Goal: Find contact information: Find contact information

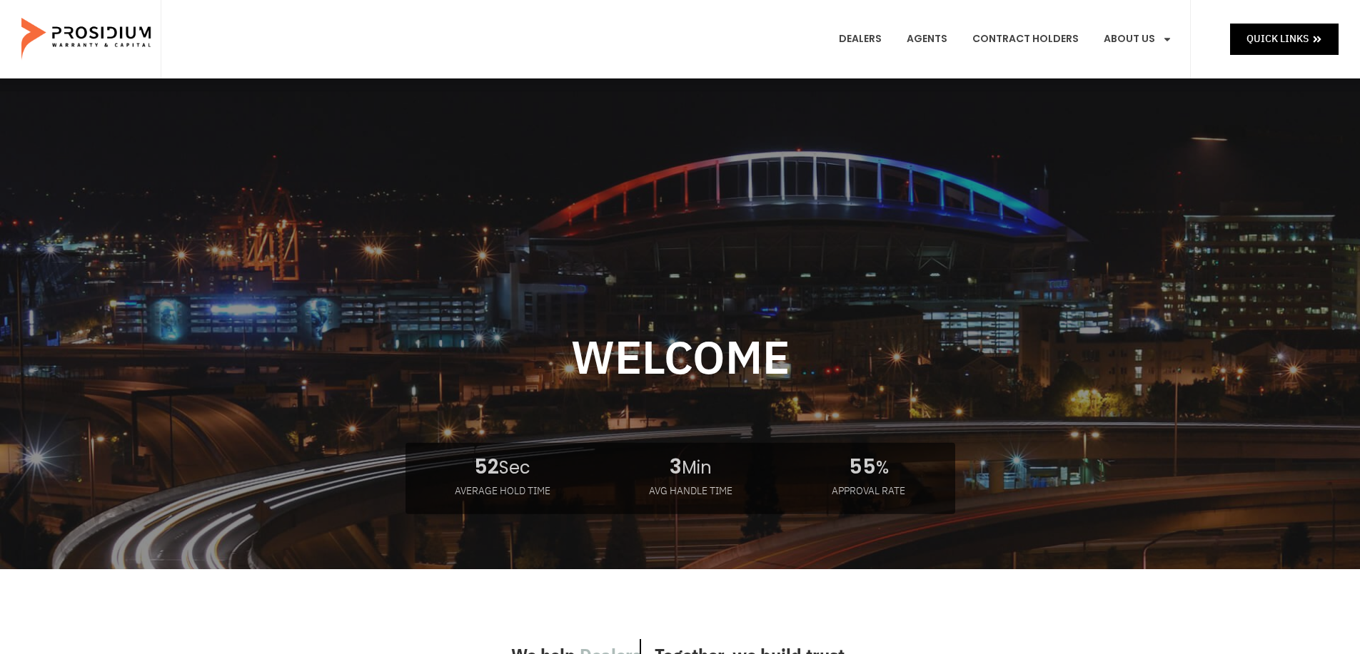
click at [1156, 33] on e-page-transition at bounding box center [680, 327] width 1360 height 654
click at [1156, 46] on span "Menu" at bounding box center [1163, 39] width 17 height 24
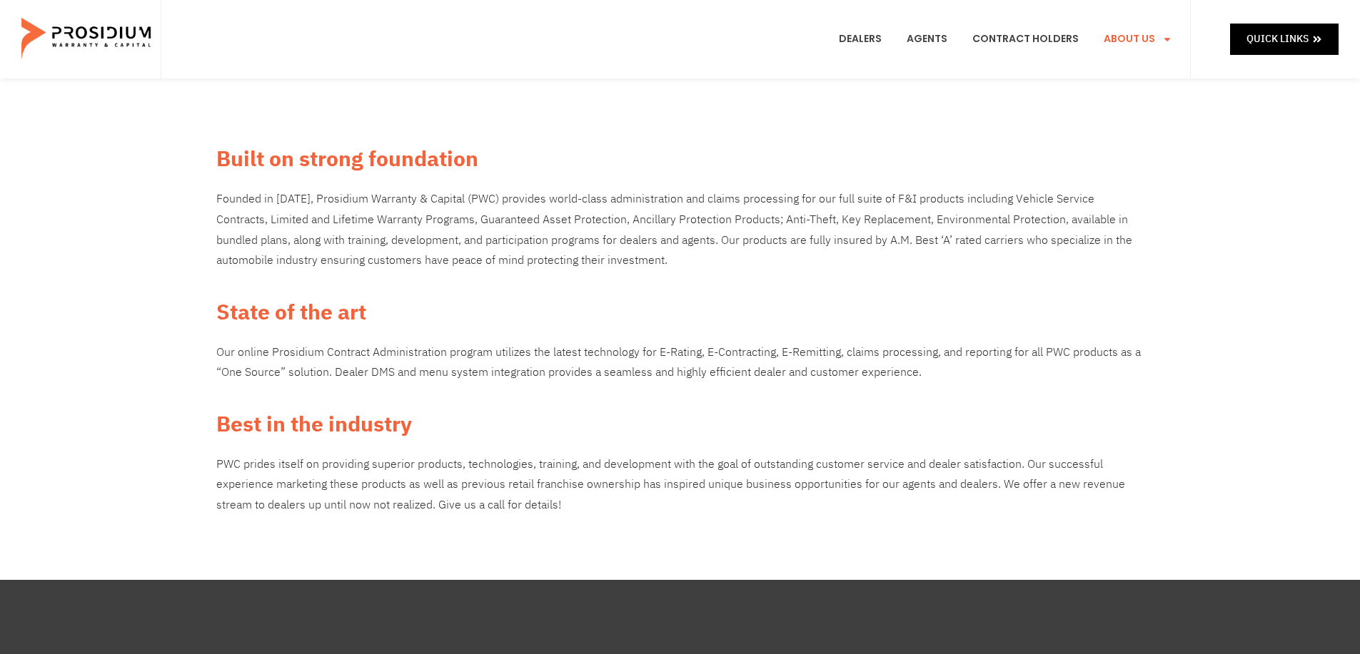
click at [1166, 282] on link "Contact Us" at bounding box center [1162, 297] width 139 height 31
